Goal: Information Seeking & Learning: Find specific fact

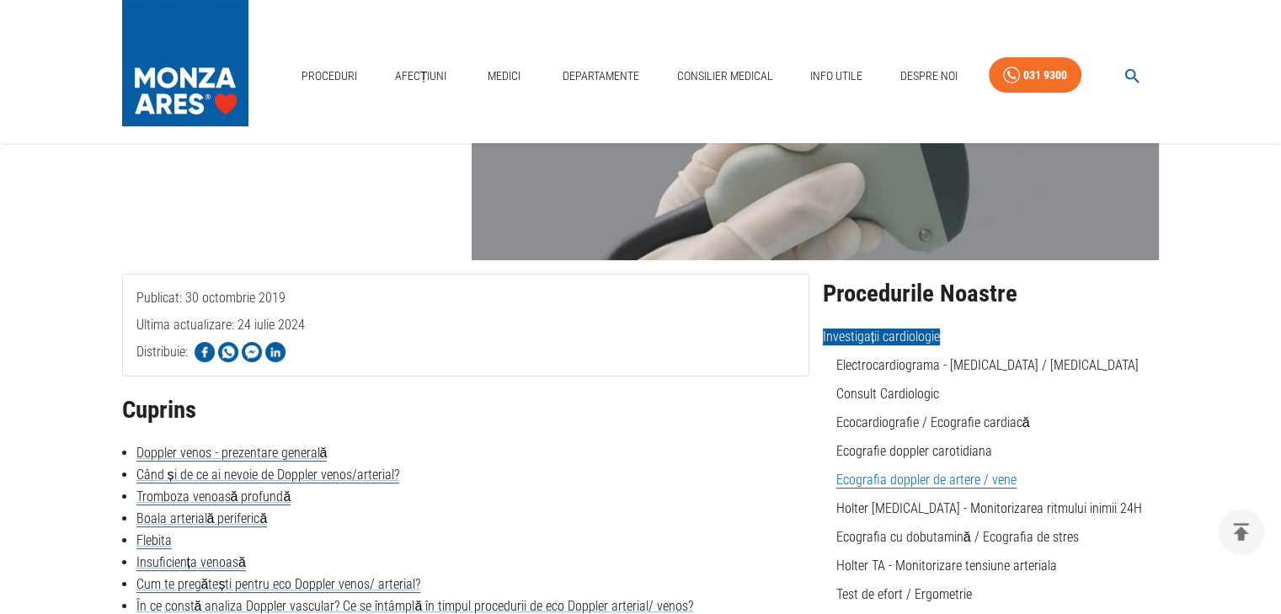
scroll to position [337, 0]
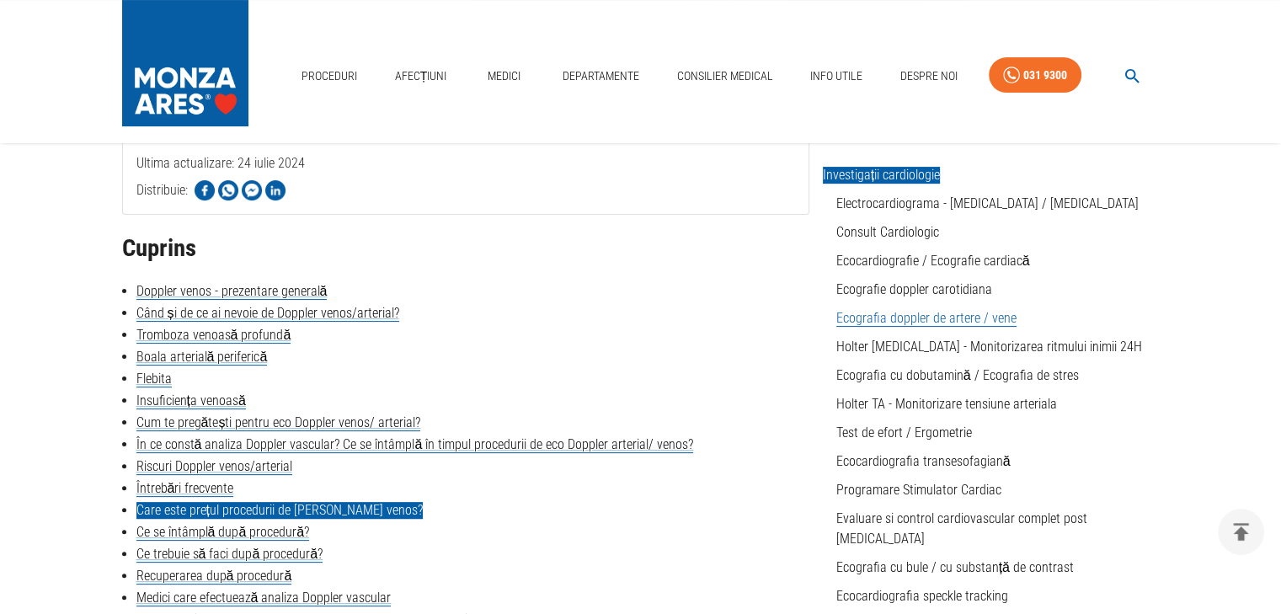
click at [245, 510] on link "Care este prețul procedurii de [PERSON_NAME] venos?" at bounding box center [279, 510] width 286 height 17
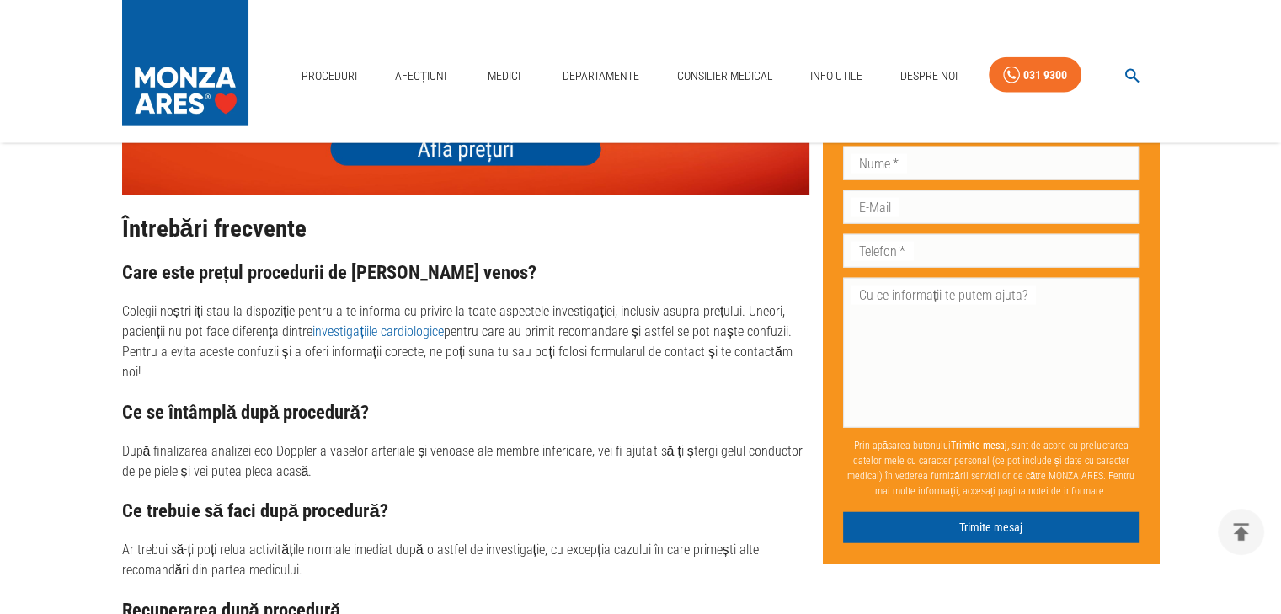
scroll to position [3825, 0]
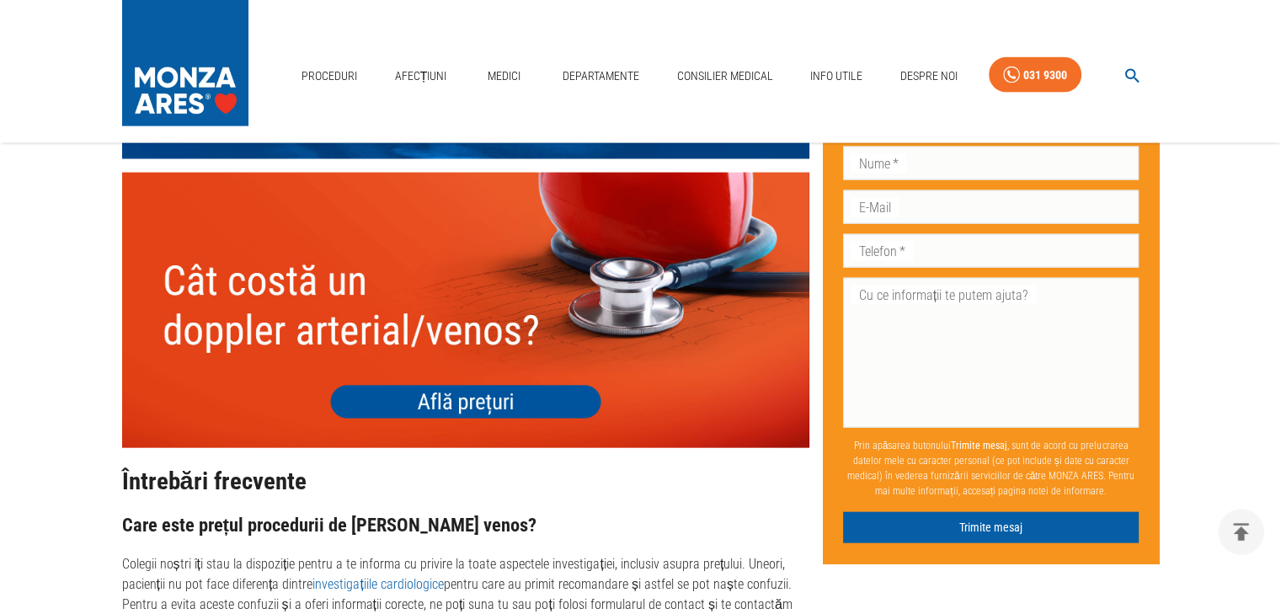
click at [482, 361] on img at bounding box center [465, 310] width 687 height 275
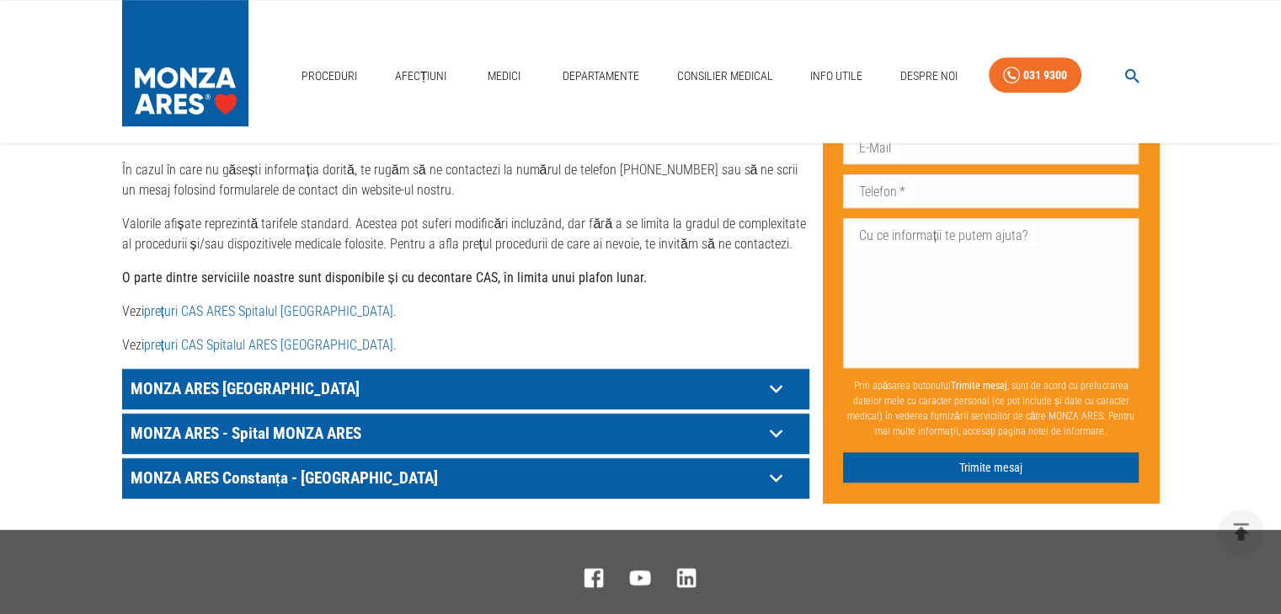
scroll to position [842, 0]
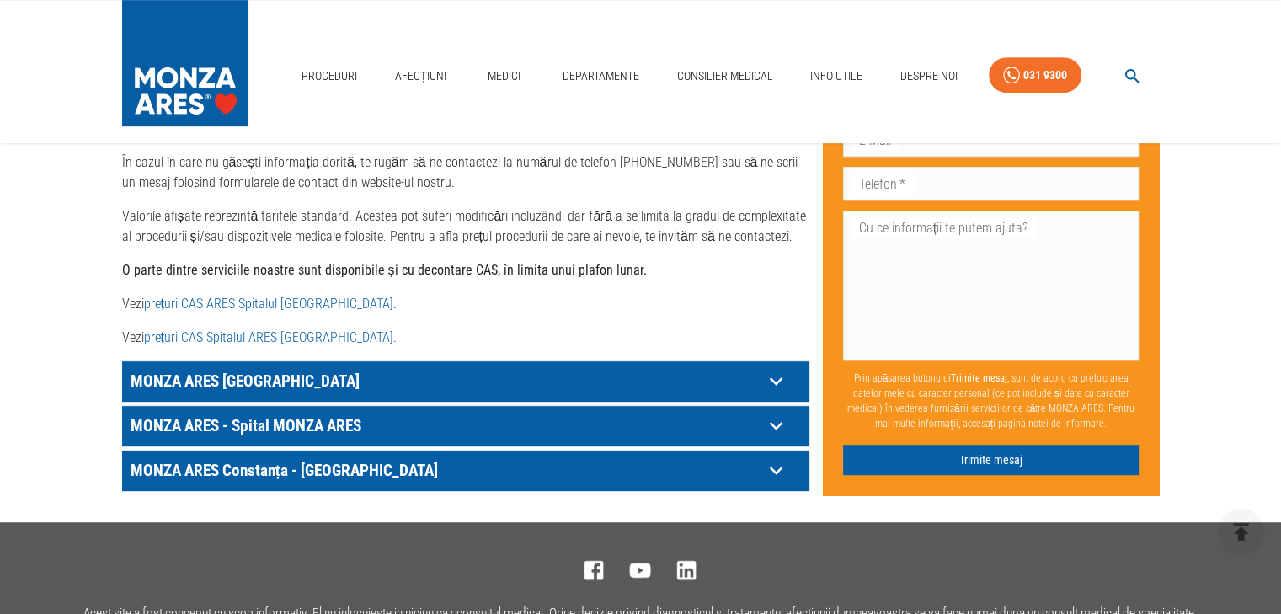
click at [763, 368] on icon at bounding box center [776, 381] width 26 height 26
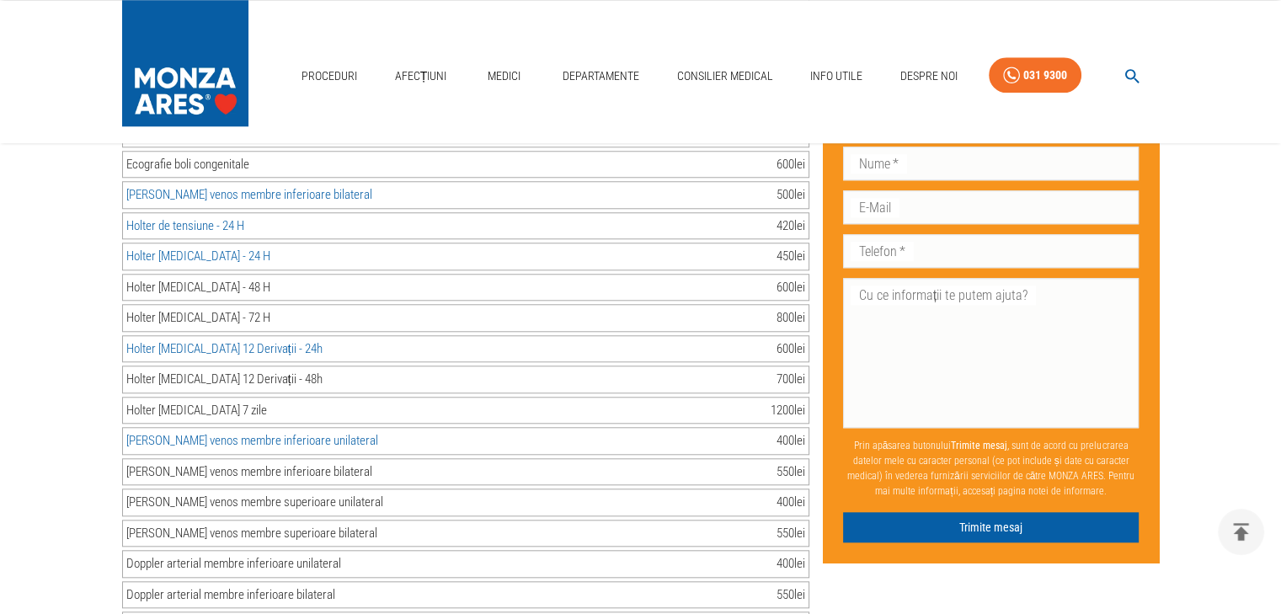
scroll to position [1600, 0]
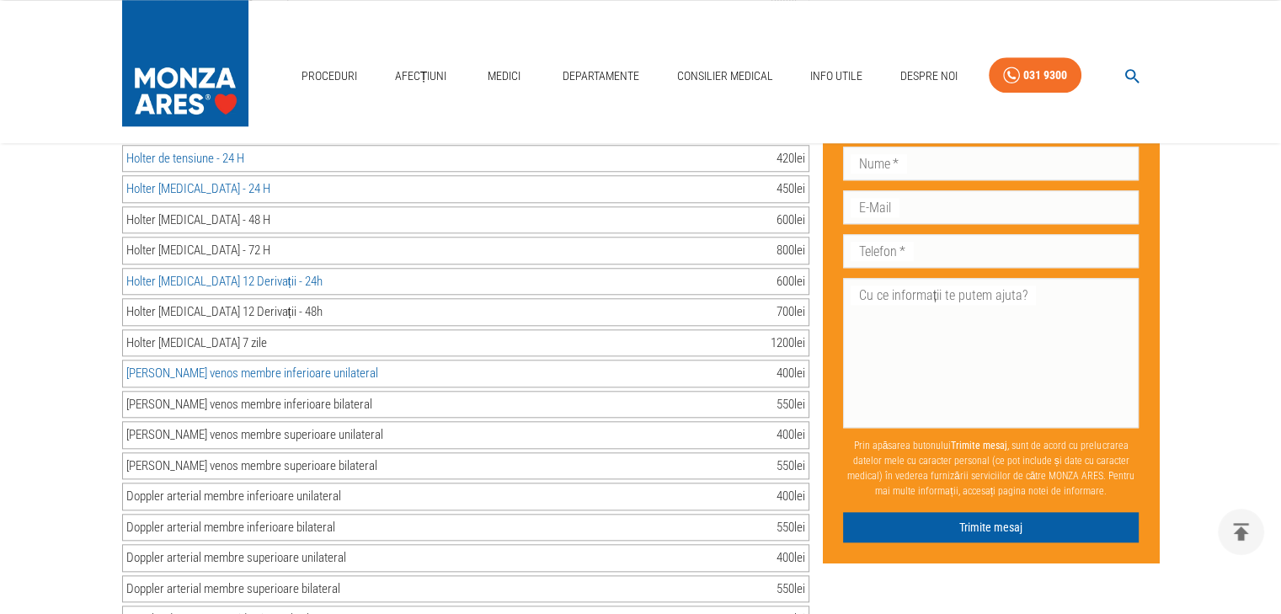
click at [153, 518] on div "Doppler arterial membre inferioare bilateral" at bounding box center [230, 527] width 209 height 19
click at [181, 425] on div "[PERSON_NAME] venos membre superioare unilateral" at bounding box center [254, 434] width 257 height 19
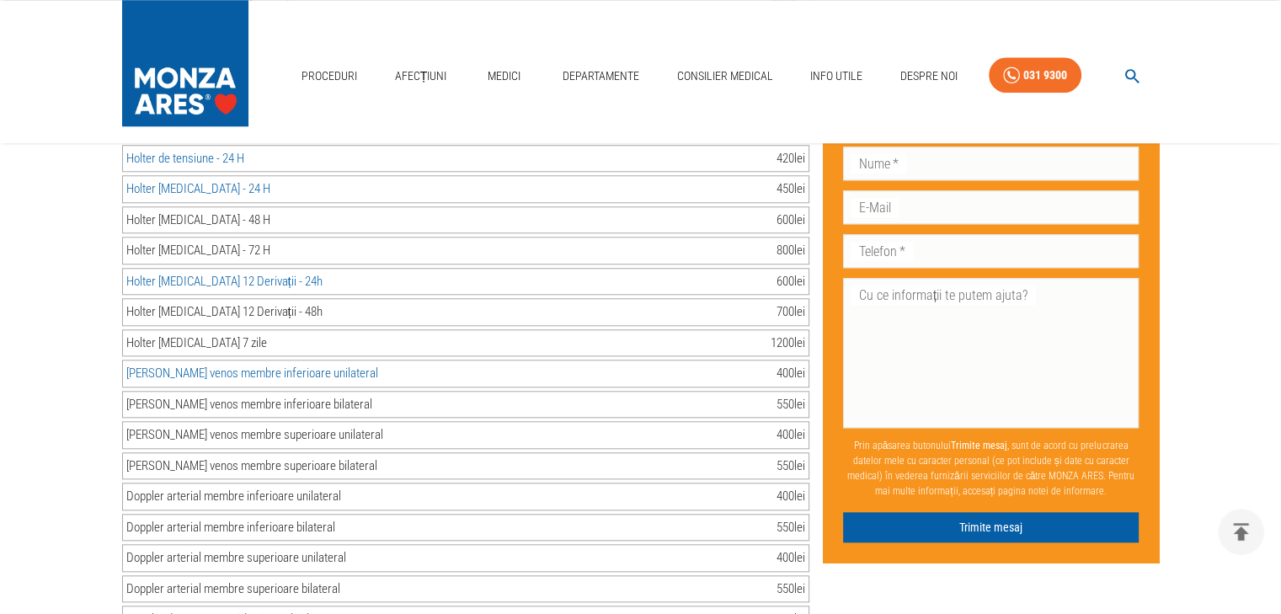
click at [184, 395] on div "[PERSON_NAME] venos membre inferioare bilateral" at bounding box center [249, 404] width 246 height 19
